Goal: Use online tool/utility

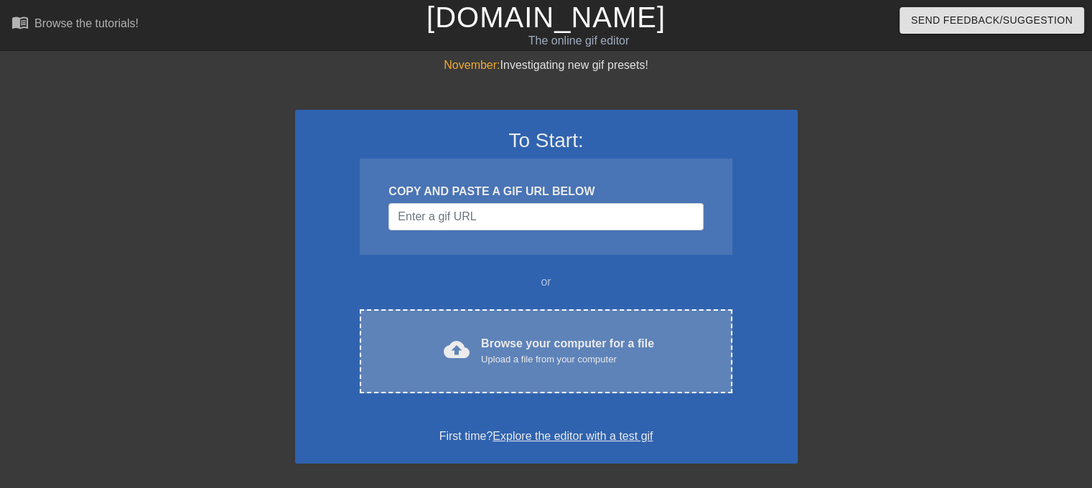
click at [589, 335] on div "Browse your computer for a file Upload a file from your computer" at bounding box center [567, 351] width 173 height 32
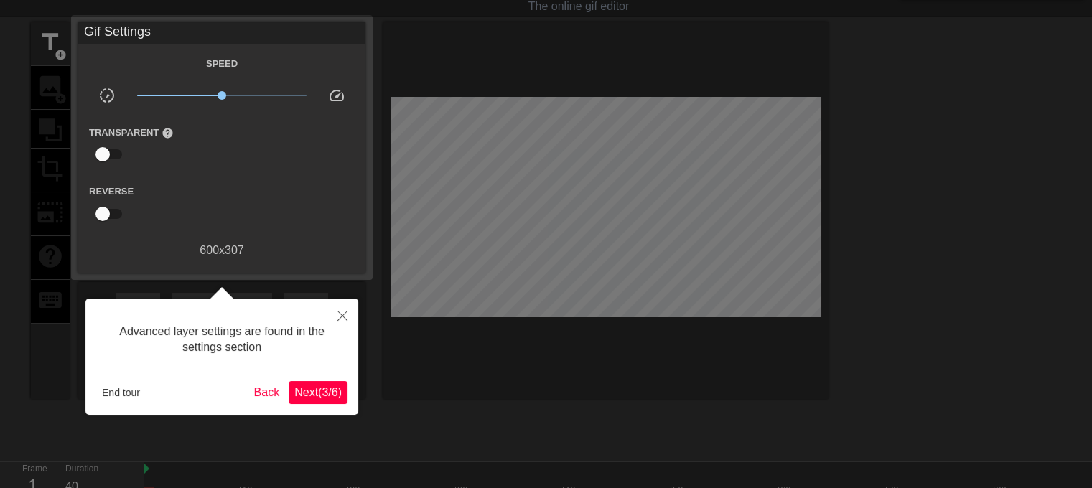
scroll to position [11, 0]
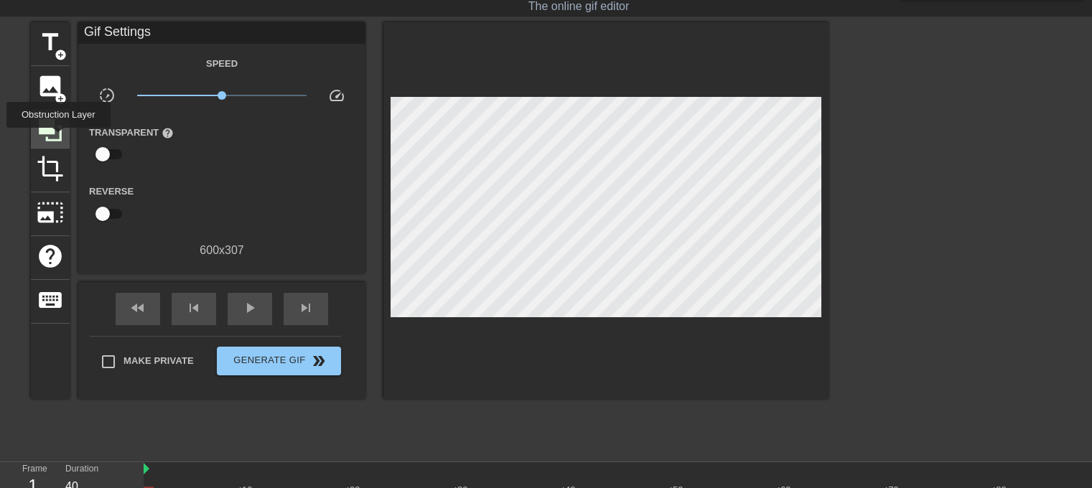
click at [58, 138] on icon at bounding box center [50, 129] width 23 height 23
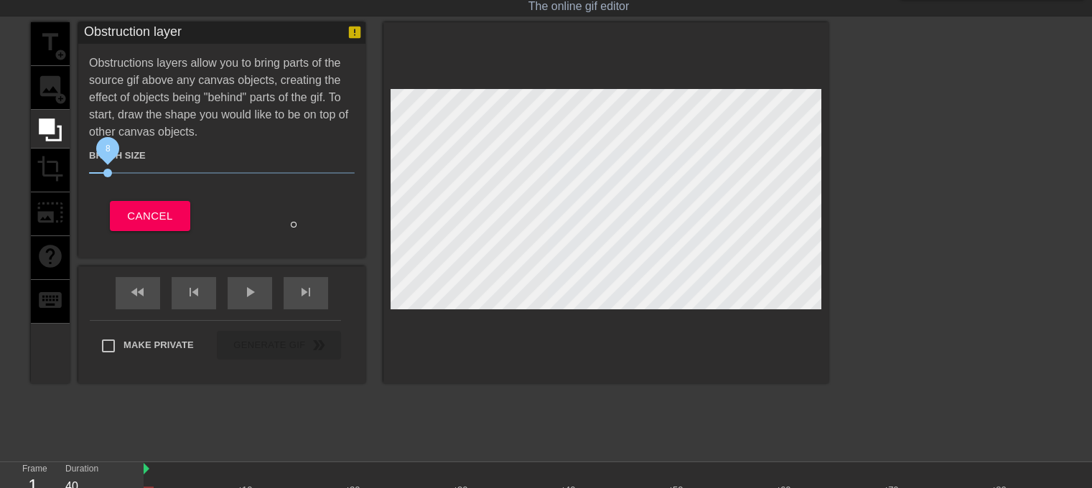
drag, startPoint x: 152, startPoint y: 169, endPoint x: 340, endPoint y: 215, distance: 193.6
click at [109, 177] on span "8" at bounding box center [222, 172] width 266 height 17
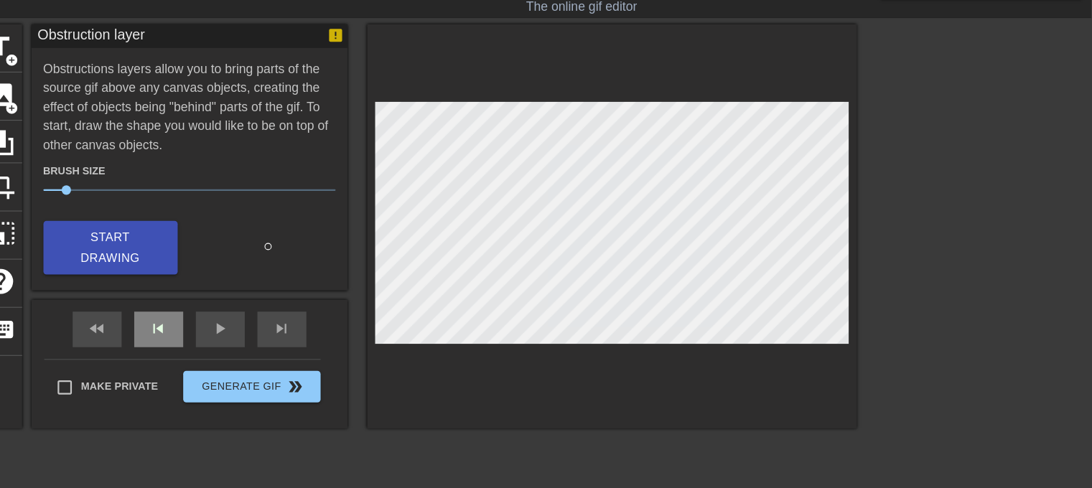
scroll to position [34, 0]
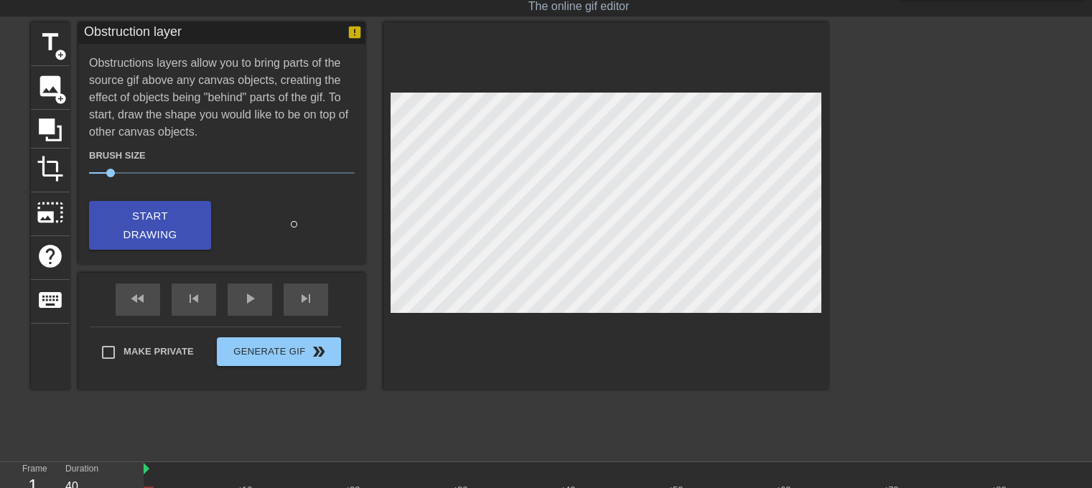
click at [474, 389] on div "title add_circle image add_circle crop photo_size_select_large help keyboard Ob…" at bounding box center [430, 237] width 798 height 431
click at [779, 309] on div at bounding box center [605, 206] width 445 height 368
click at [55, 45] on span "title" at bounding box center [50, 42] width 27 height 27
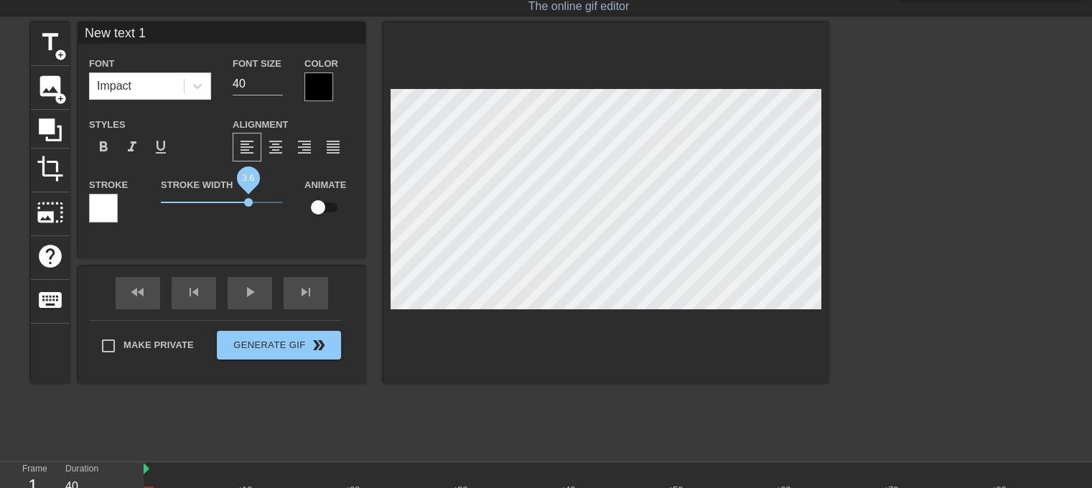
drag, startPoint x: 230, startPoint y: 200, endPoint x: 249, endPoint y: 206, distance: 19.5
click at [249, 206] on span "3.6" at bounding box center [222, 202] width 122 height 17
click at [231, 200] on span "3.6" at bounding box center [222, 202] width 122 height 17
drag, startPoint x: 221, startPoint y: 202, endPoint x: 68, endPoint y: 199, distance: 153.0
click at [68, 199] on div "title add_circle image add_circle crop photo_size_select_large help keyboard Ne…" at bounding box center [430, 202] width 798 height 361
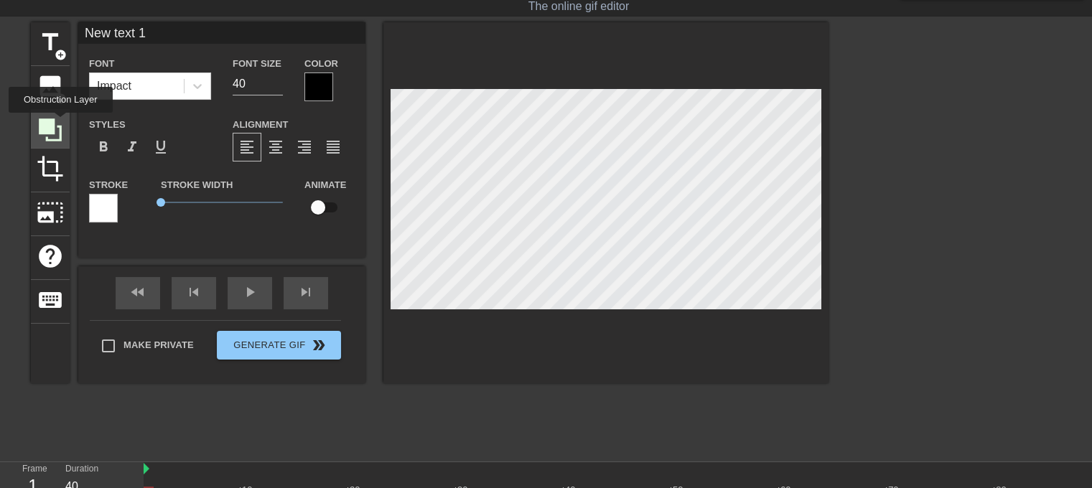
click at [60, 123] on icon at bounding box center [50, 129] width 23 height 23
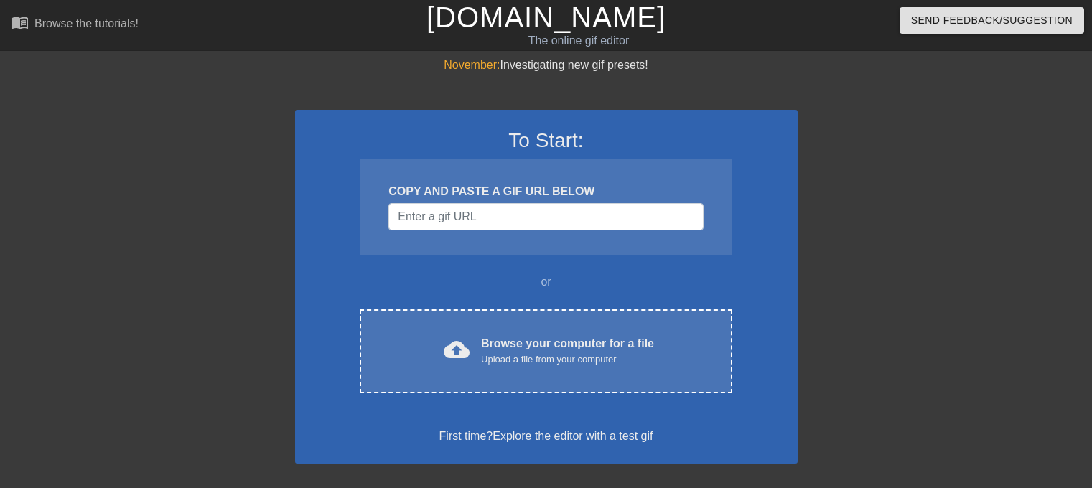
scroll to position [34, 0]
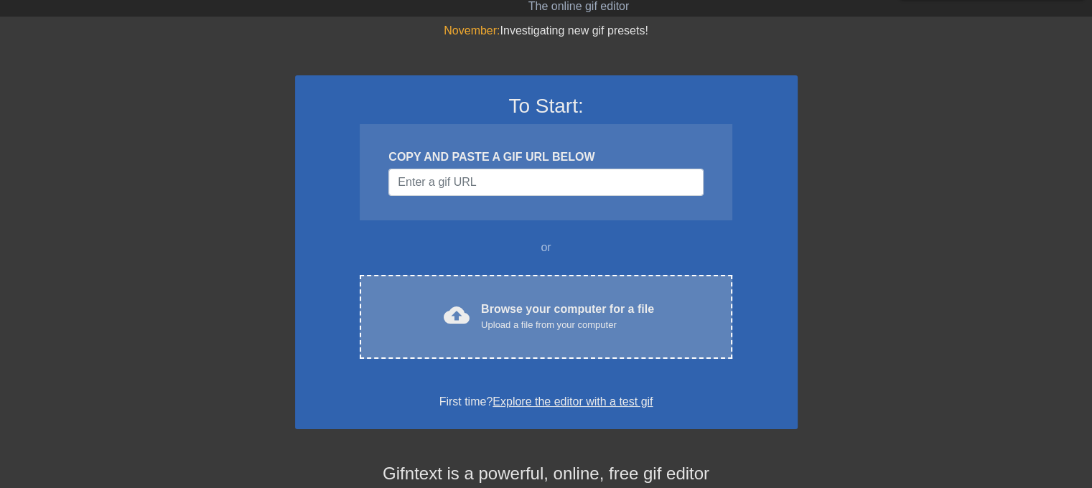
click at [541, 333] on div "cloud_upload Browse your computer for a file Upload a file from your computer C…" at bounding box center [546, 317] width 372 height 84
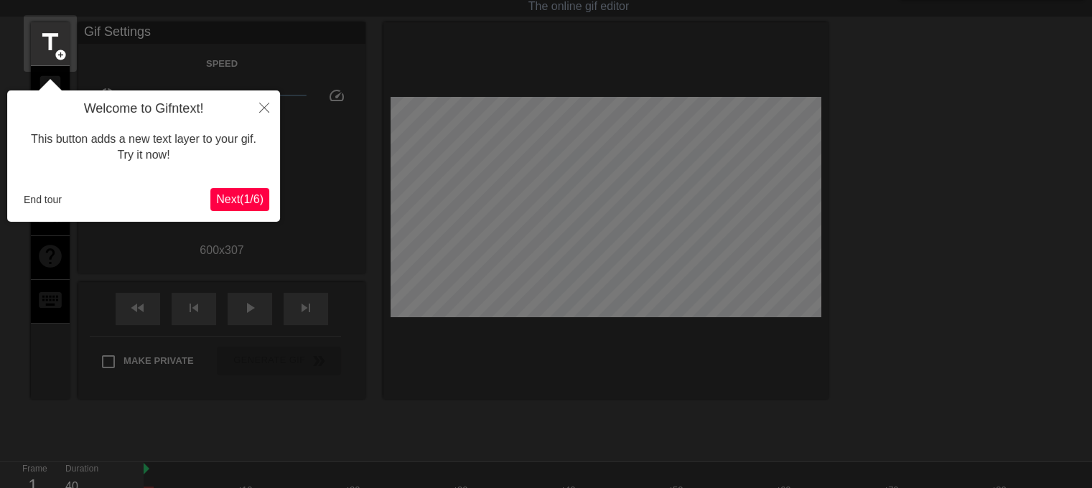
click at [236, 193] on span "Next ( 1 / 6 )" at bounding box center [239, 199] width 47 height 12
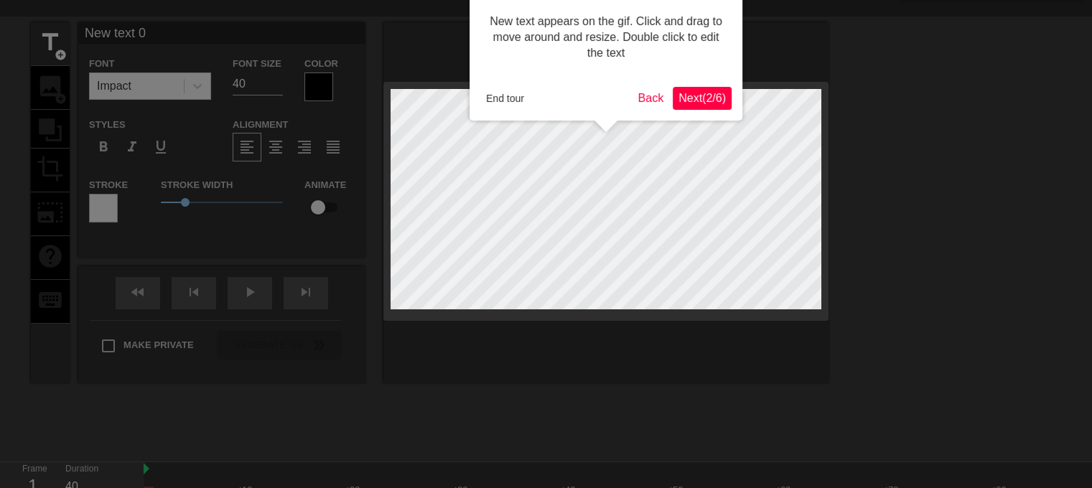
scroll to position [0, 0]
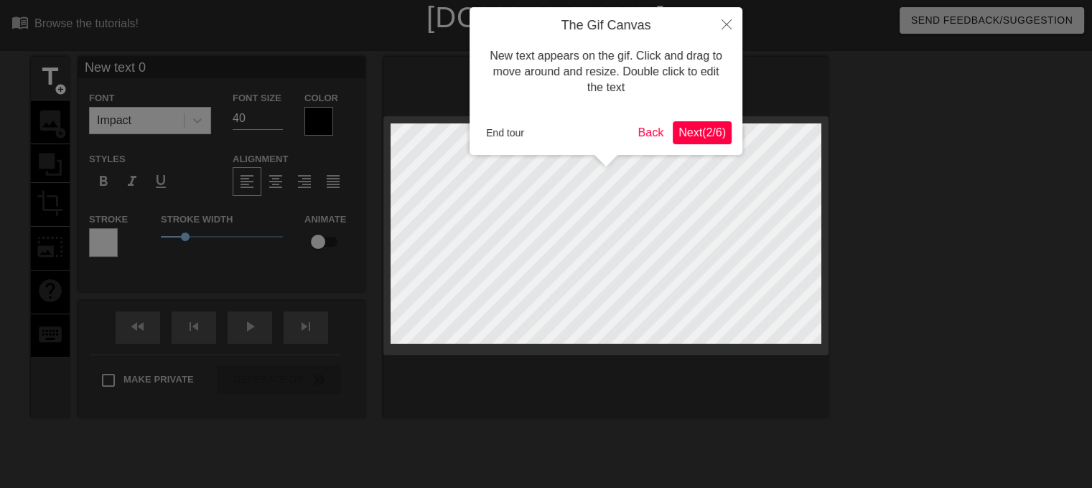
click at [689, 134] on span "Next ( 2 / 6 )" at bounding box center [701, 132] width 47 height 12
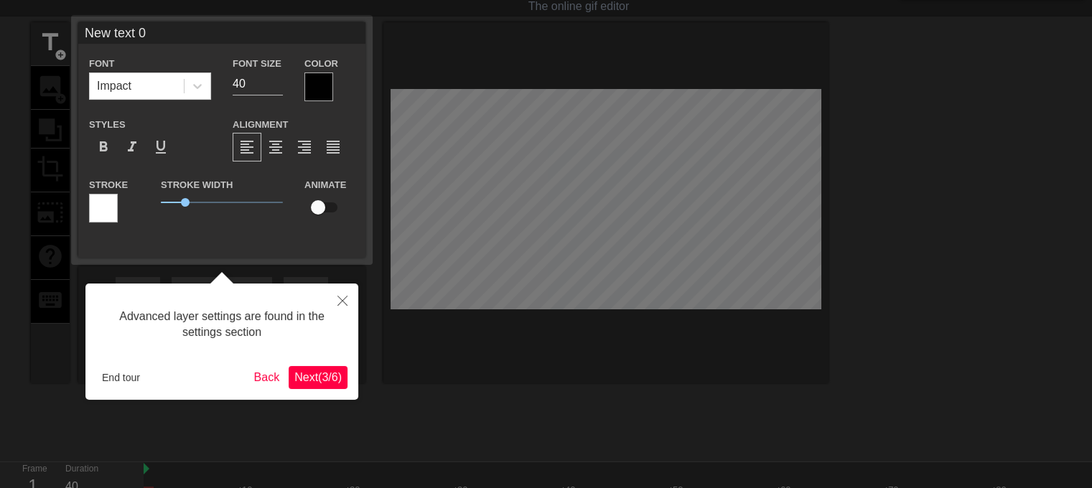
click at [324, 381] on span "Next ( 3 / 6 )" at bounding box center [317, 377] width 47 height 12
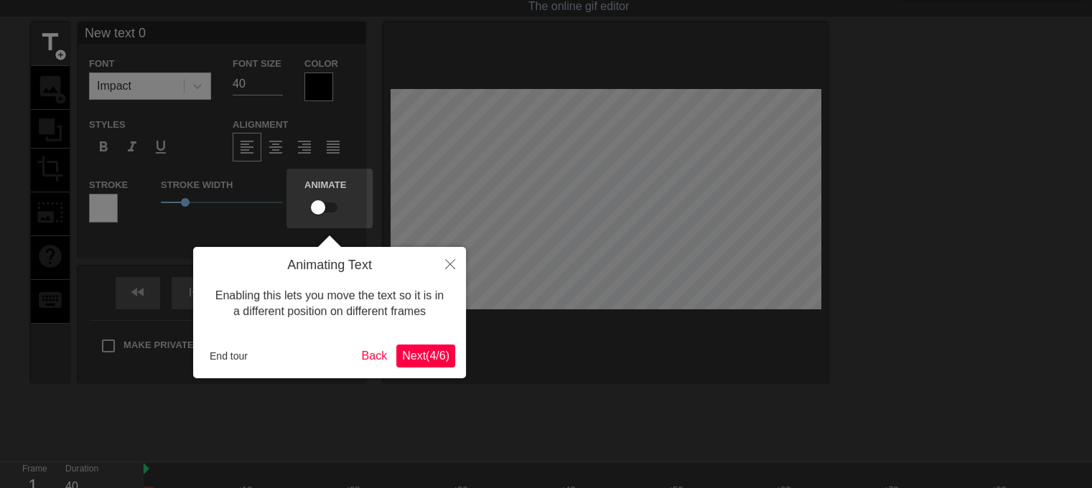
scroll to position [0, 0]
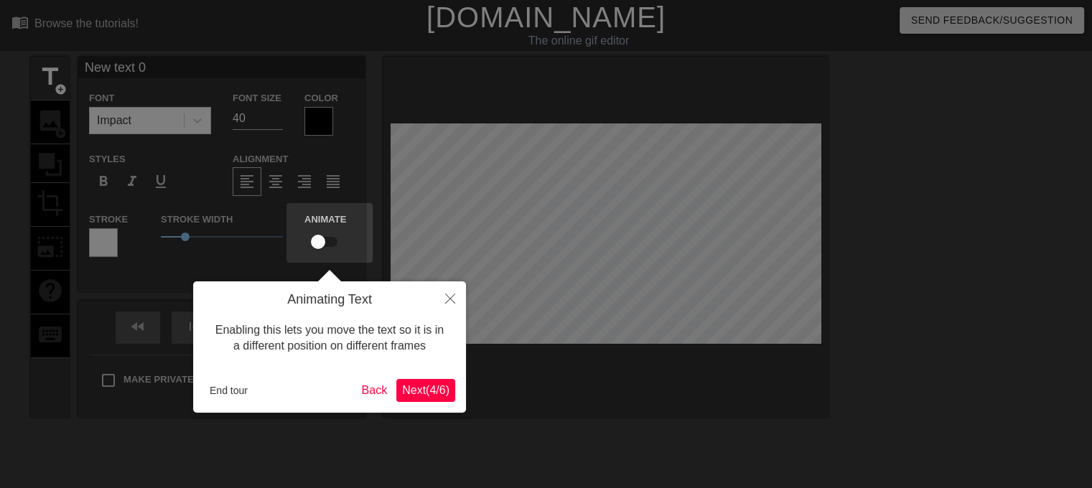
click at [424, 392] on span "Next ( 4 / 6 )" at bounding box center [425, 390] width 47 height 12
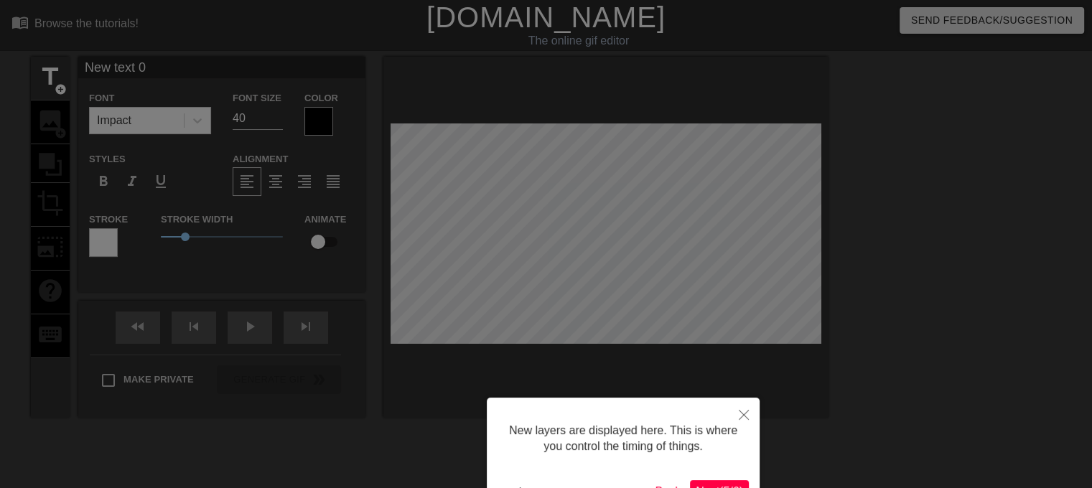
scroll to position [97, 0]
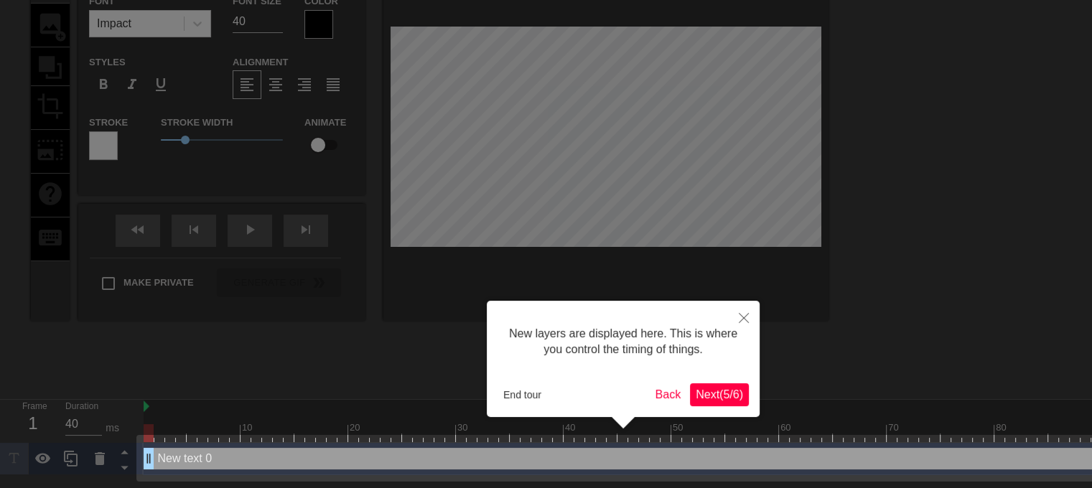
click at [722, 392] on span "Next ( 5 / 6 )" at bounding box center [719, 394] width 47 height 12
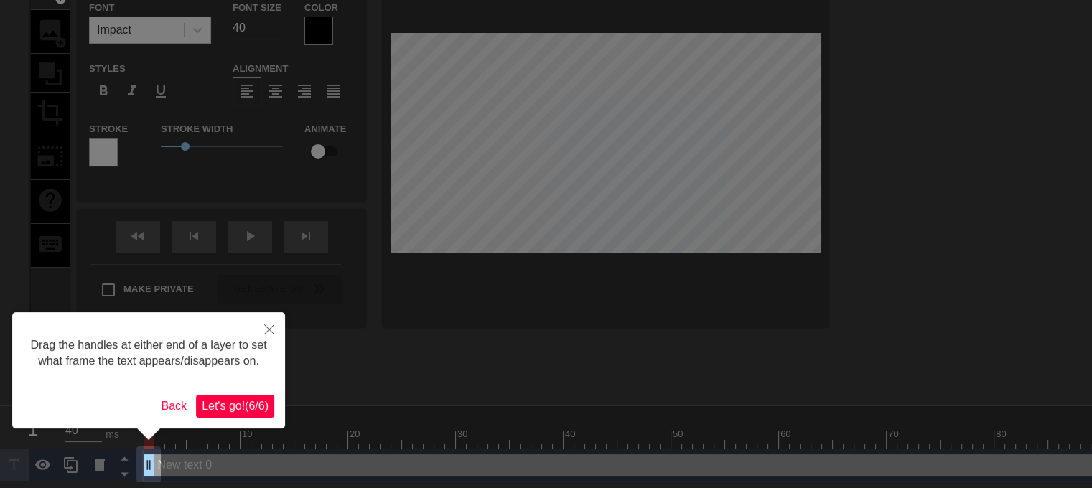
scroll to position [91, 0]
click at [241, 405] on span "Let's go! ( 6 / 6 )" at bounding box center [235, 405] width 67 height 12
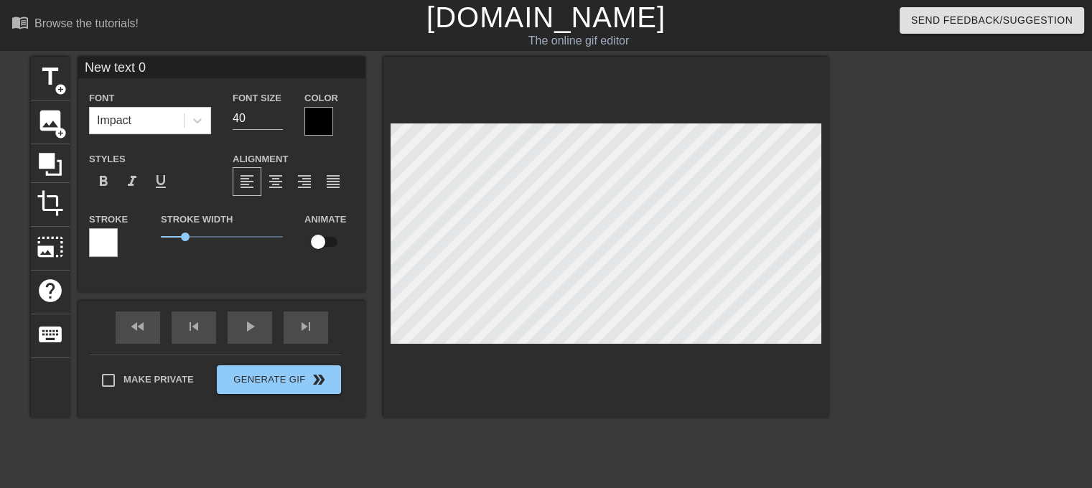
scroll to position [1, 3]
type input "-"
type textarea "-"
type input "--"
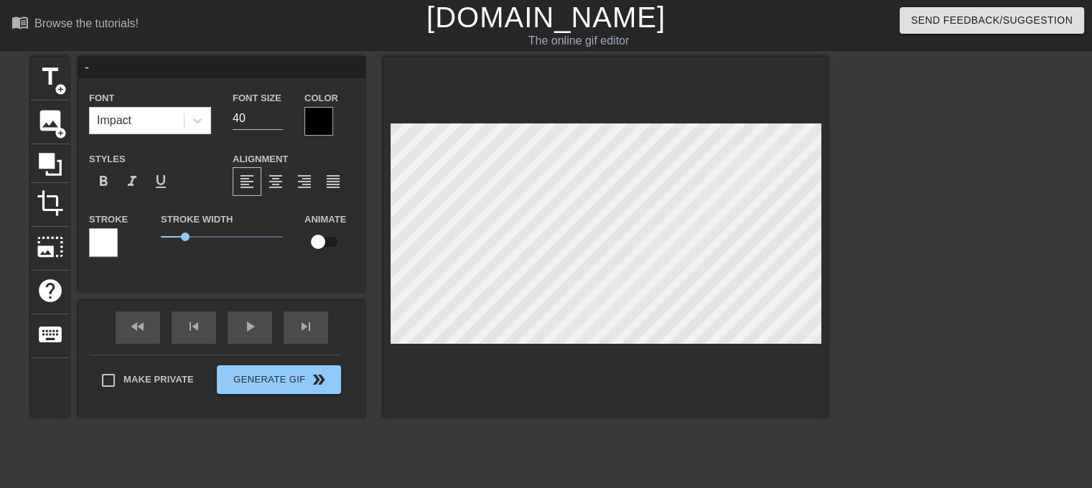
type textarea "--"
type input "---"
type textarea "---"
type input "----"
type textarea "----"
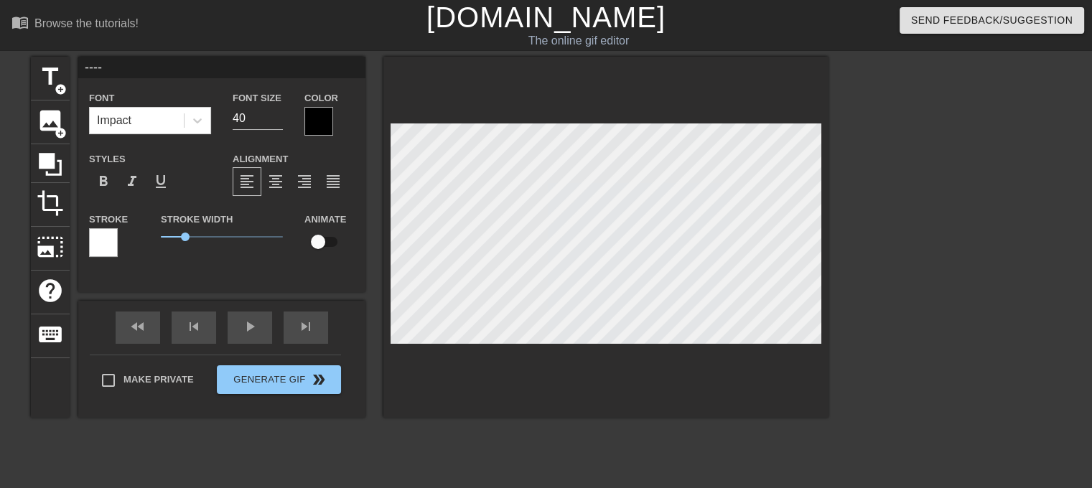
click at [880, 220] on div "title add_circle image add_circle crop photo_size_select_large help keyboard --…" at bounding box center [546, 272] width 1092 height 431
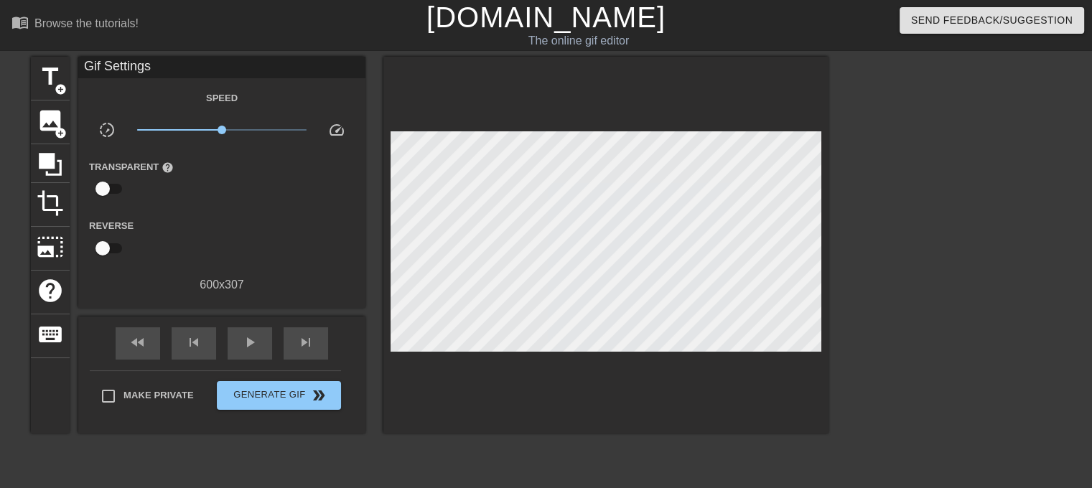
click at [808, 344] on div at bounding box center [605, 245] width 445 height 377
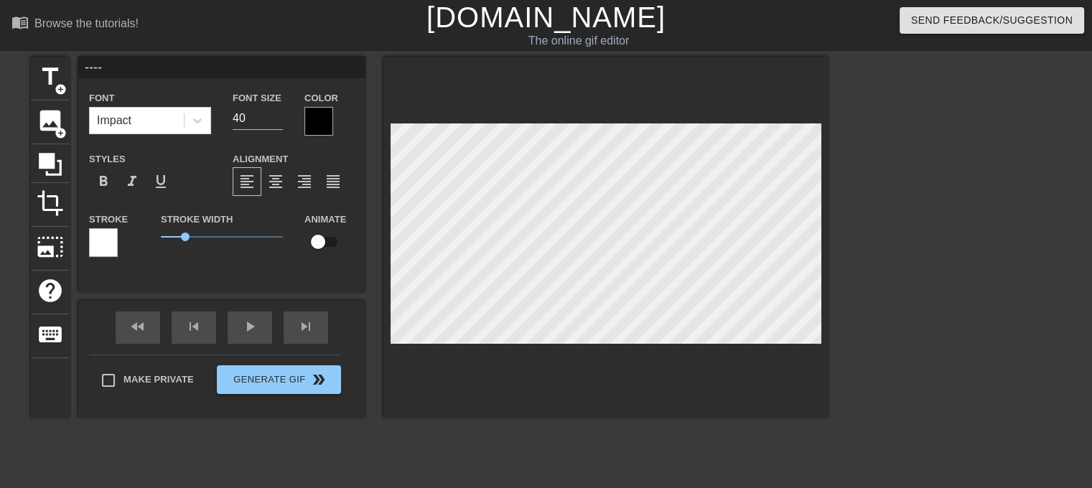
type input "_"
type textarea "_"
type input "__"
type textarea "__"
type input "__ç"
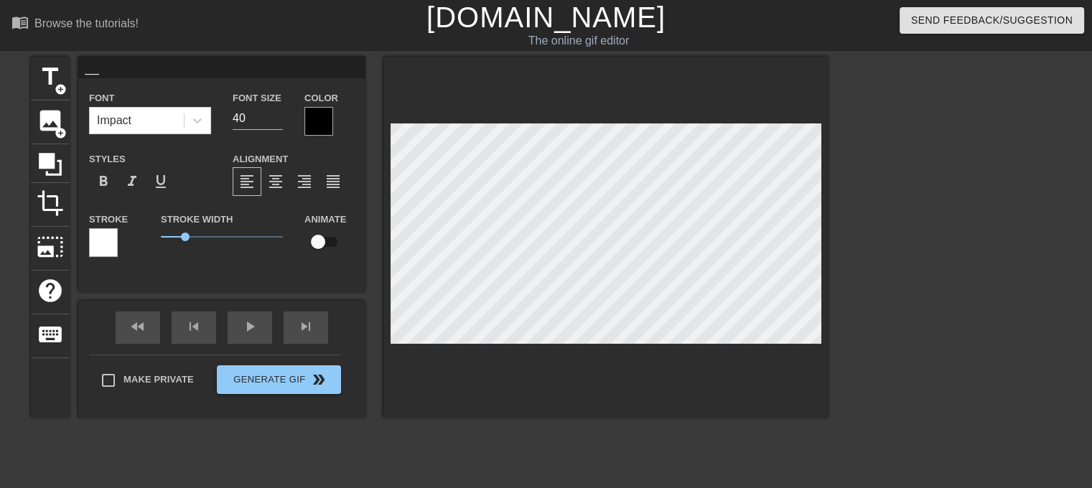
type textarea "__ç"
click at [208, 235] on span "1" at bounding box center [222, 236] width 122 height 17
click at [837, 312] on div "title add_circle image add_circle crop photo_size_select_large help keyboard __…" at bounding box center [546, 272] width 1092 height 431
click at [317, 115] on div at bounding box center [318, 121] width 29 height 29
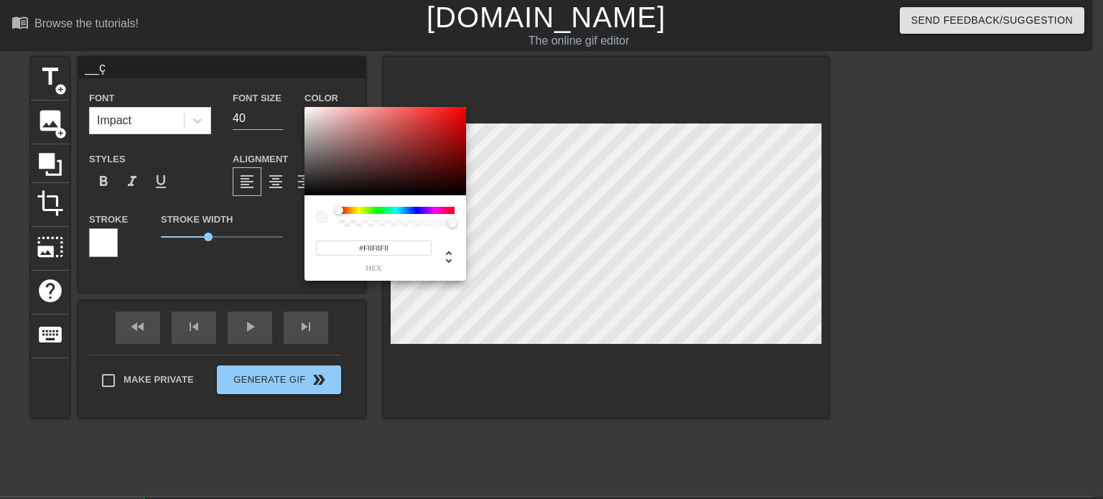
drag, startPoint x: 353, startPoint y: 141, endPoint x: 312, endPoint y: 101, distance: 56.9
click at [303, 108] on div "#F8F8F8 hex" at bounding box center [551, 249] width 1103 height 499
type input "#FAFAFA"
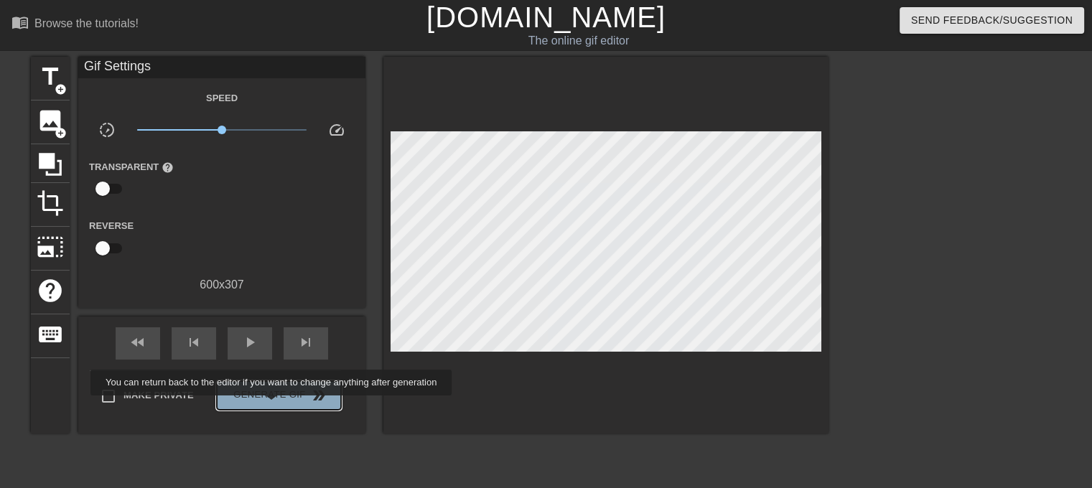
click at [273, 406] on button "Generate Gif double_arrow" at bounding box center [279, 395] width 124 height 29
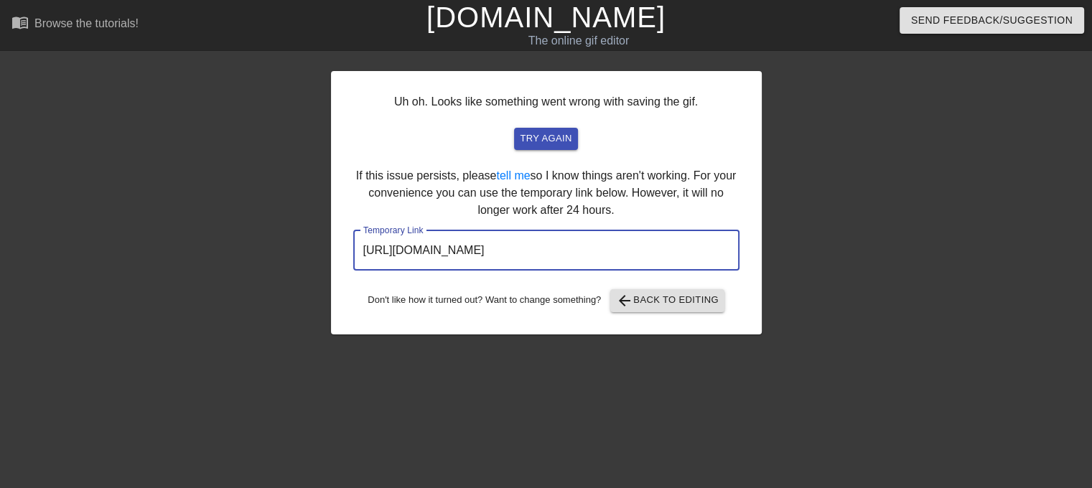
click at [580, 252] on input "[URL][DOMAIN_NAME]" at bounding box center [546, 250] width 386 height 40
